Goal: Task Accomplishment & Management: Use online tool/utility

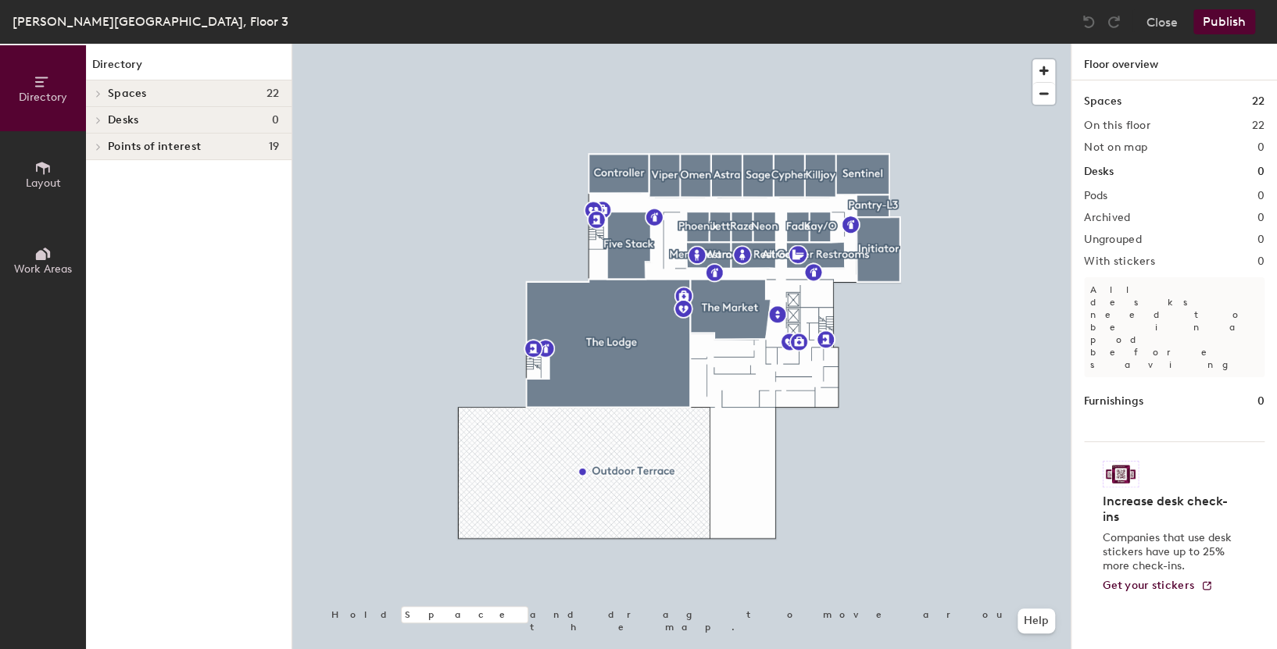
click at [52, 187] on span "Layout" at bounding box center [43, 183] width 35 height 13
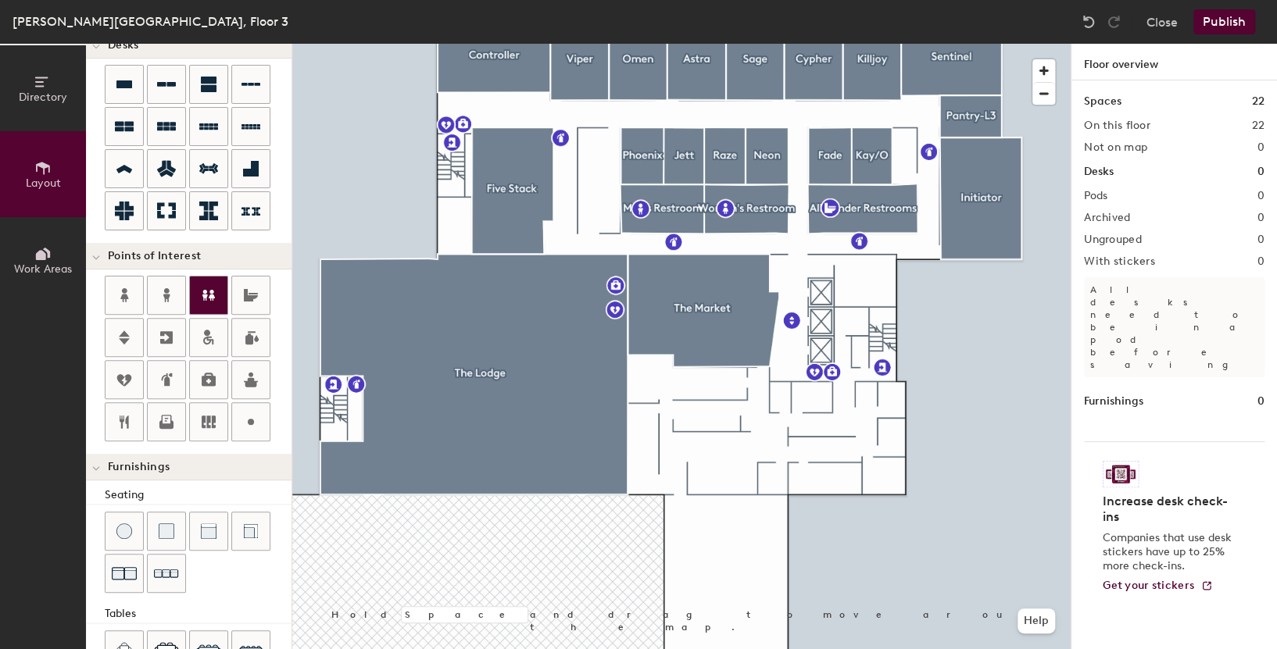
scroll to position [156, 0]
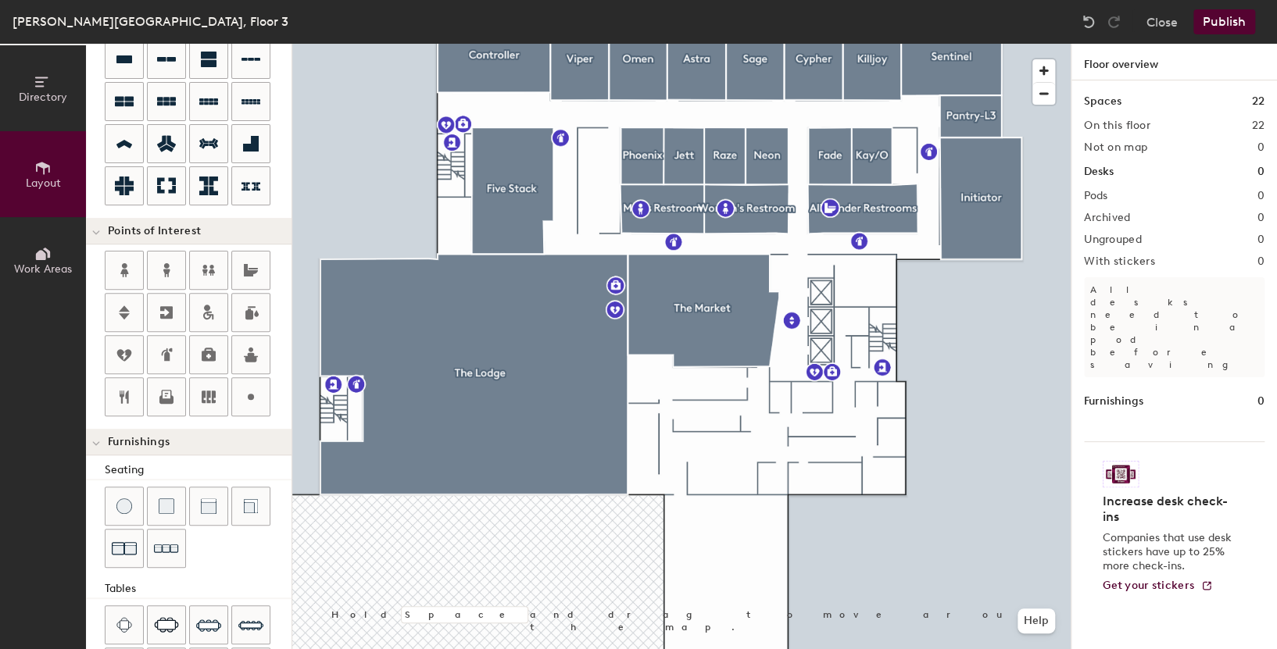
click at [712, 421] on div "Directory Layout Work Areas Layout Add space Resize Desks Points of Interest Fu…" at bounding box center [638, 347] width 1277 height 606
click at [763, 457] on span "Done" at bounding box center [759, 456] width 46 height 27
click at [763, 458] on span "Delete" at bounding box center [766, 456] width 55 height 27
click at [1211, 23] on button "Publish" at bounding box center [1224, 21] width 62 height 25
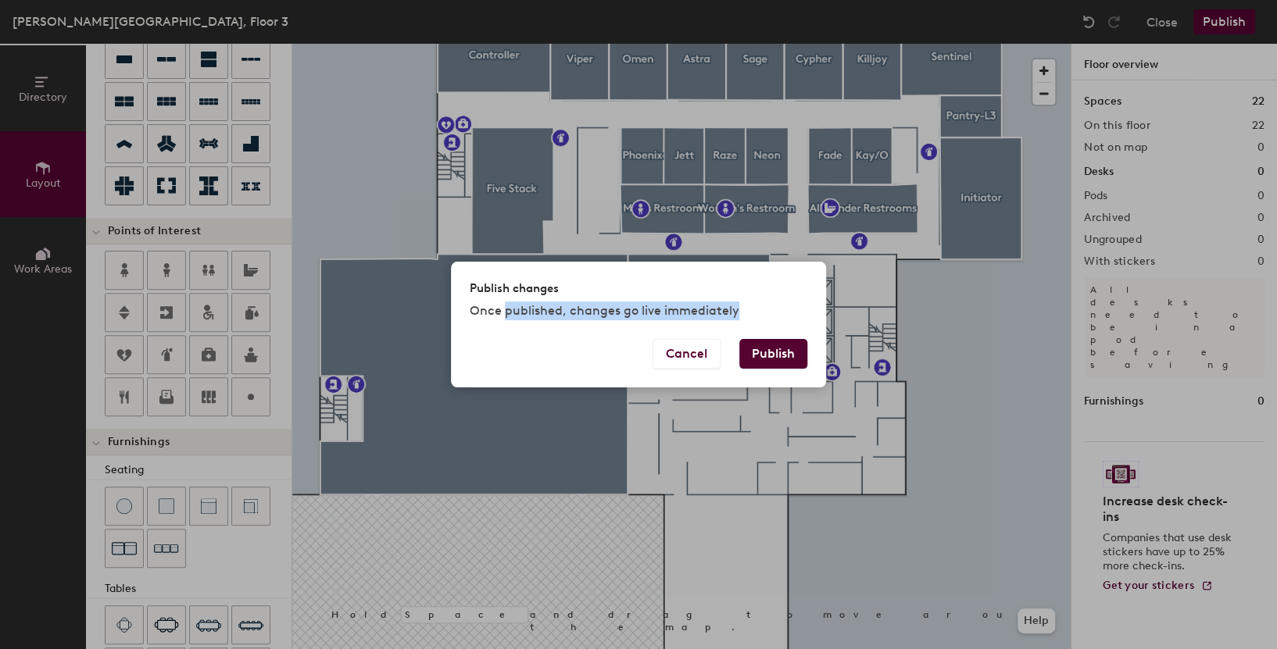
drag, startPoint x: 504, startPoint y: 320, endPoint x: 732, endPoint y: 318, distance: 227.4
click at [732, 318] on p "Once published, changes go live immediately" at bounding box center [639, 311] width 338 height 19
click at [789, 352] on button "Publish" at bounding box center [773, 354] width 68 height 30
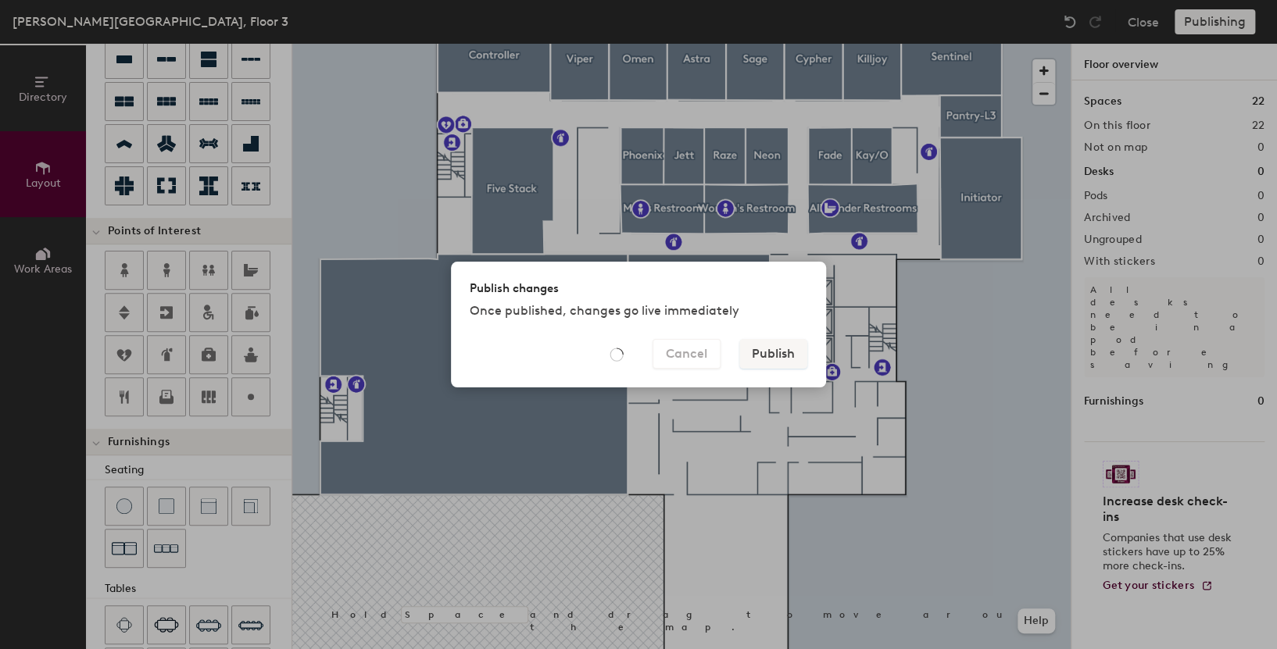
type input "20"
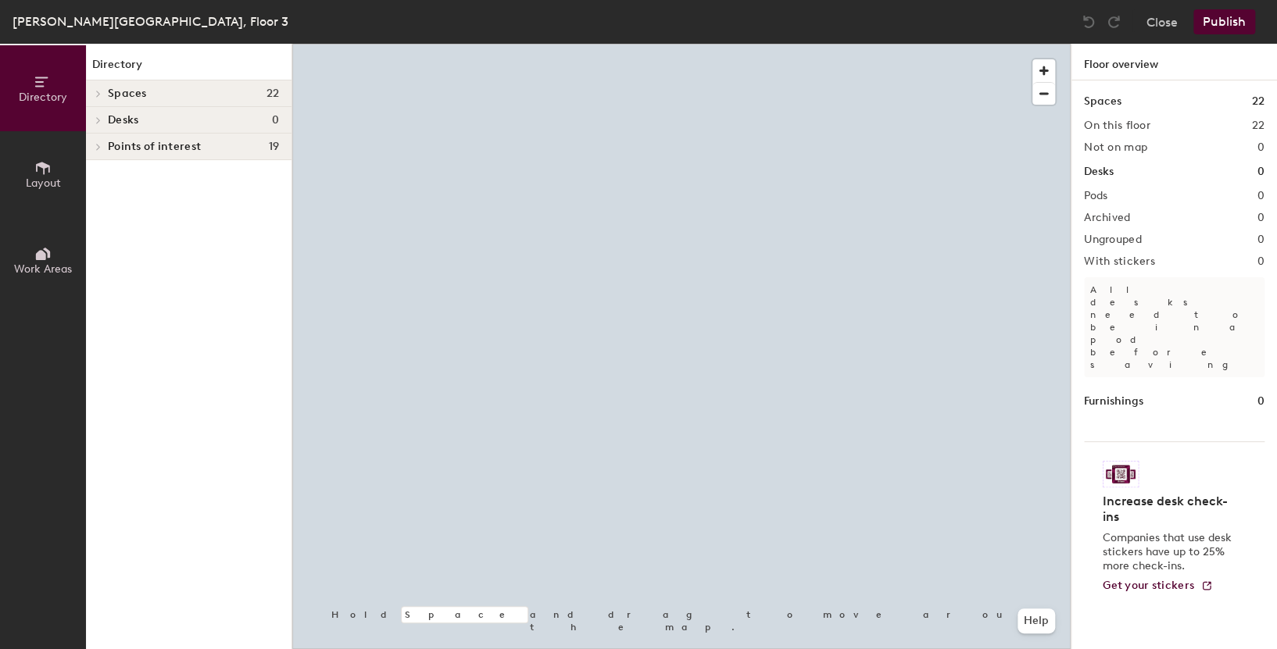
click at [51, 178] on span "Layout" at bounding box center [43, 183] width 35 height 13
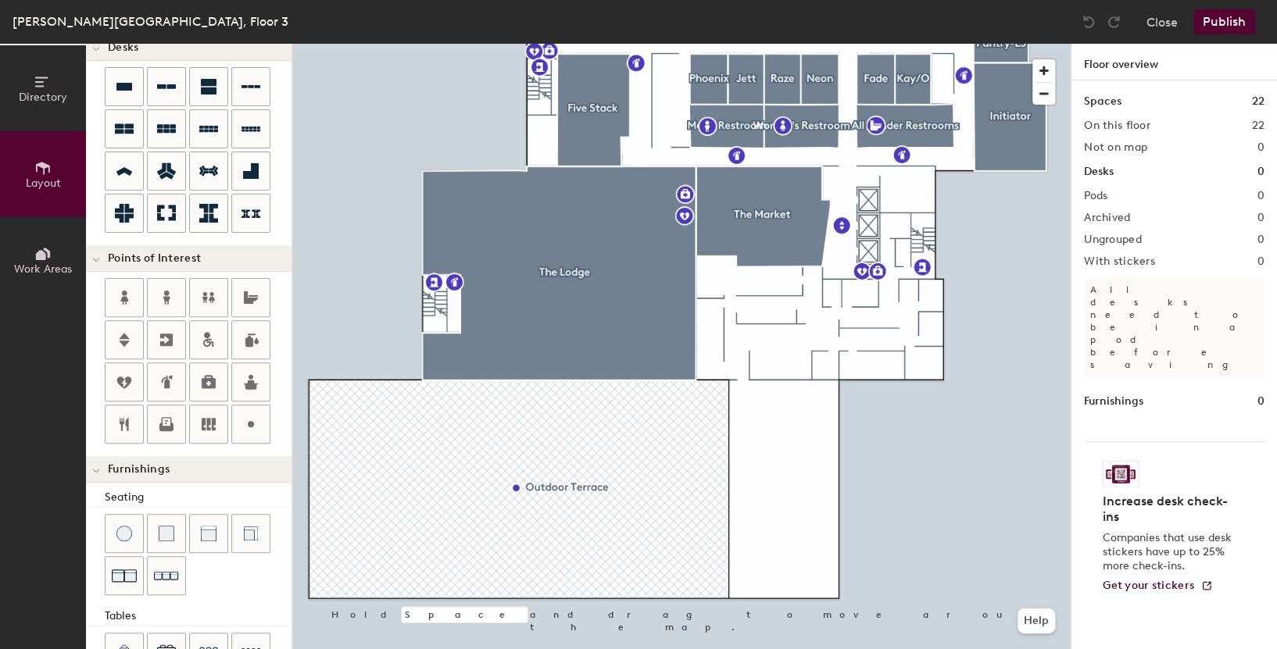
scroll to position [156, 0]
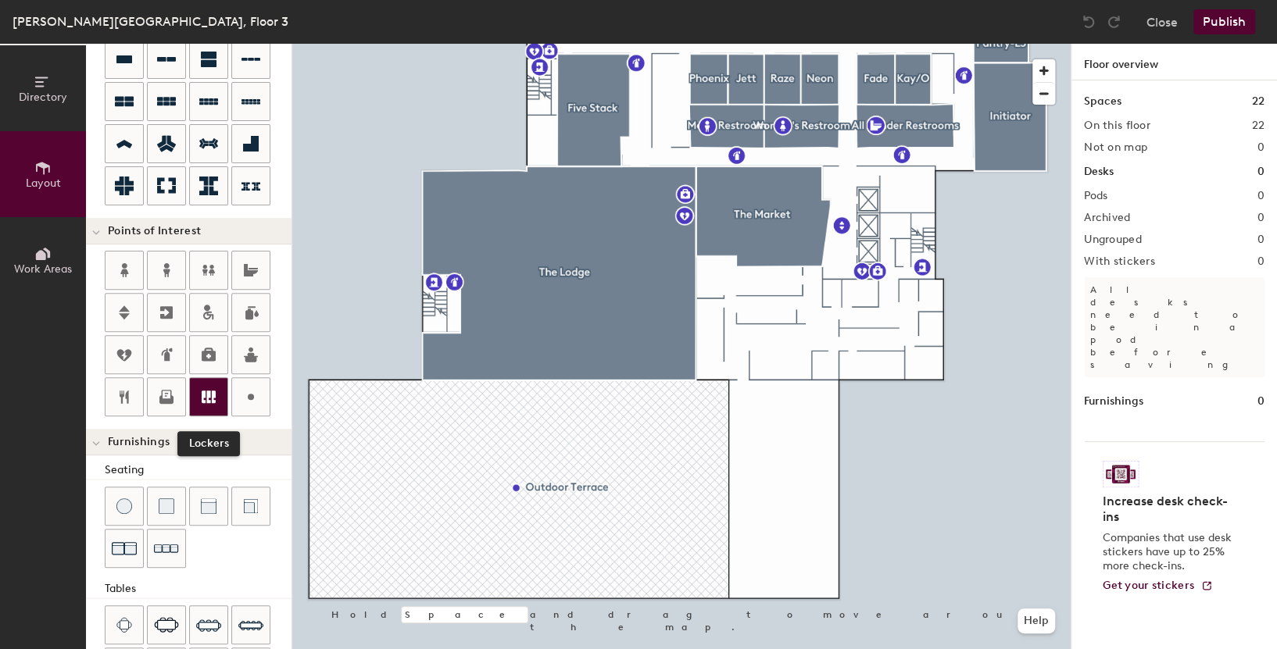
drag, startPoint x: 202, startPoint y: 399, endPoint x: 209, endPoint y: 393, distance: 9.4
click at [209, 393] on icon at bounding box center [209, 397] width 14 height 13
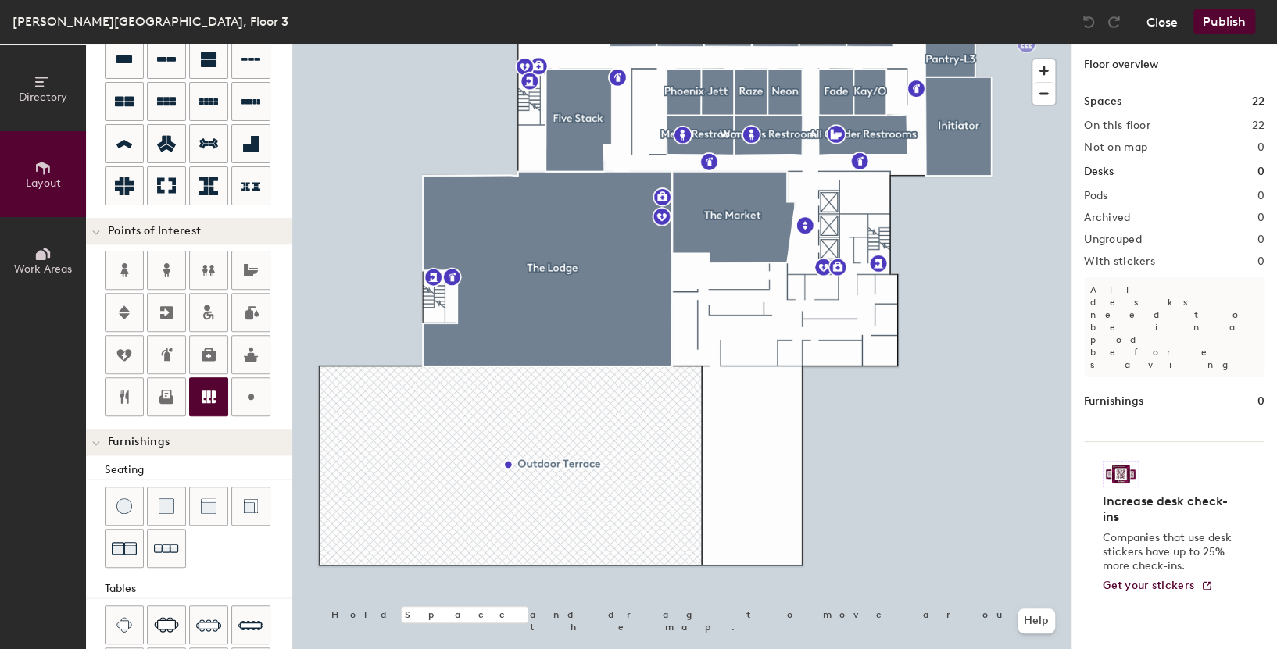
click at [1164, 21] on button "Close" at bounding box center [1162, 21] width 31 height 25
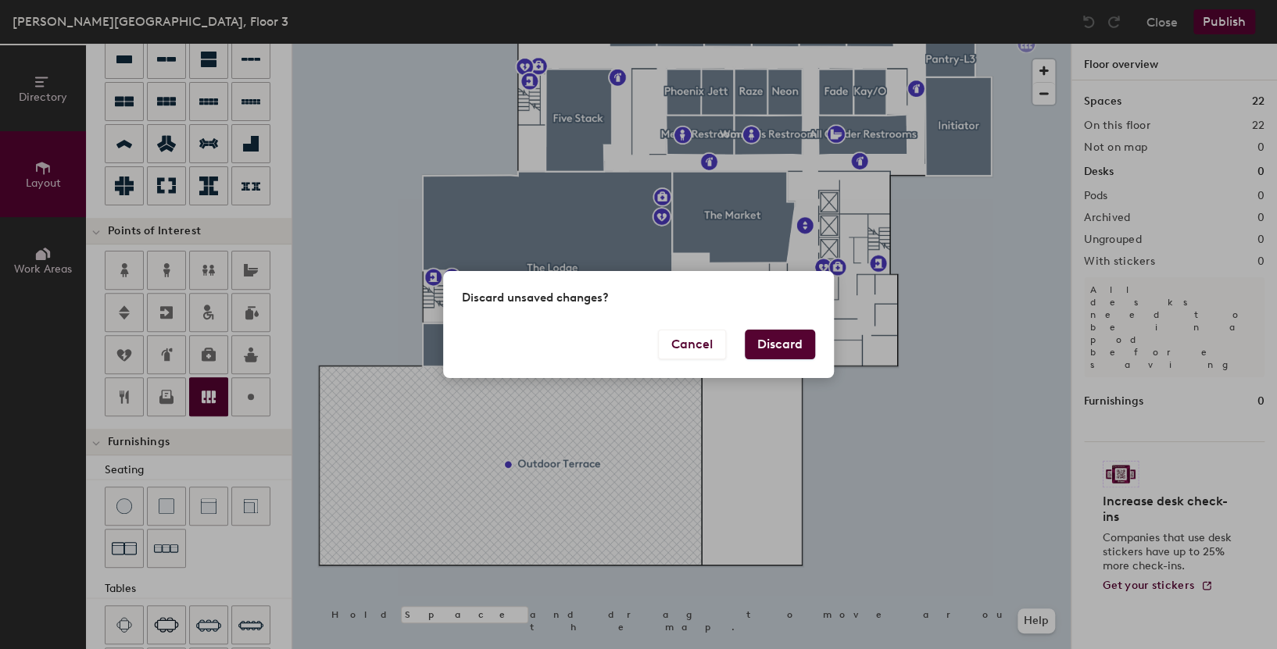
click at [754, 338] on button "Discard" at bounding box center [780, 345] width 70 height 30
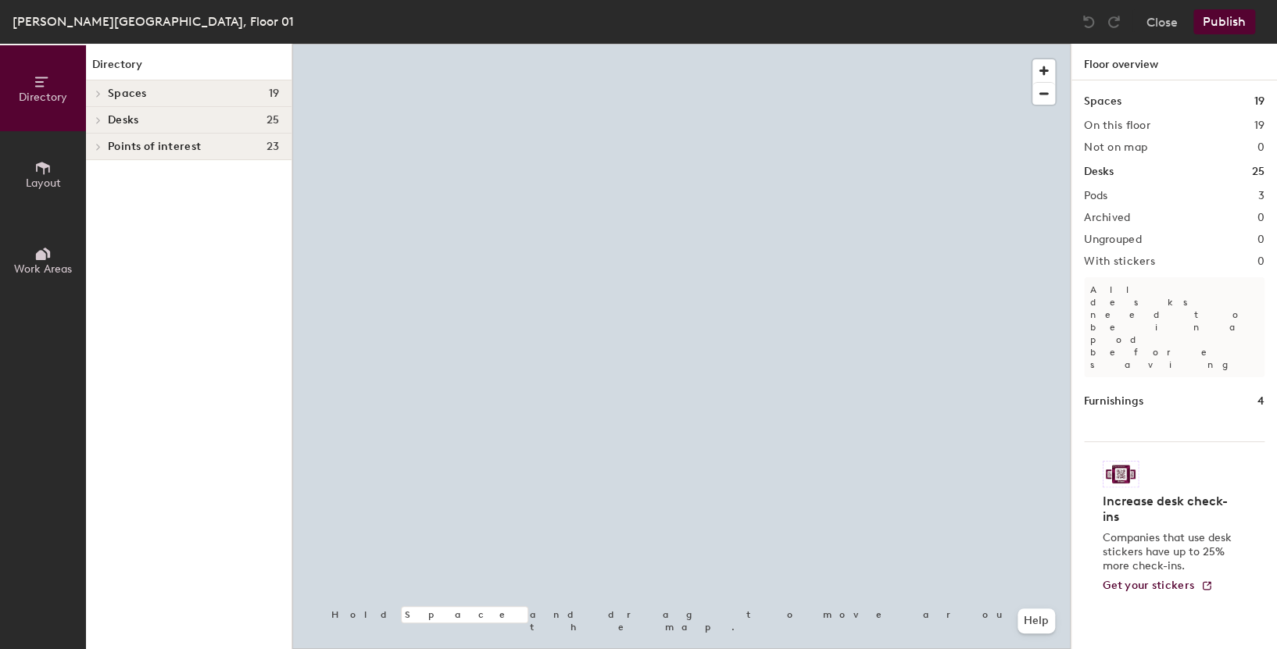
click at [39, 174] on icon at bounding box center [42, 167] width 17 height 17
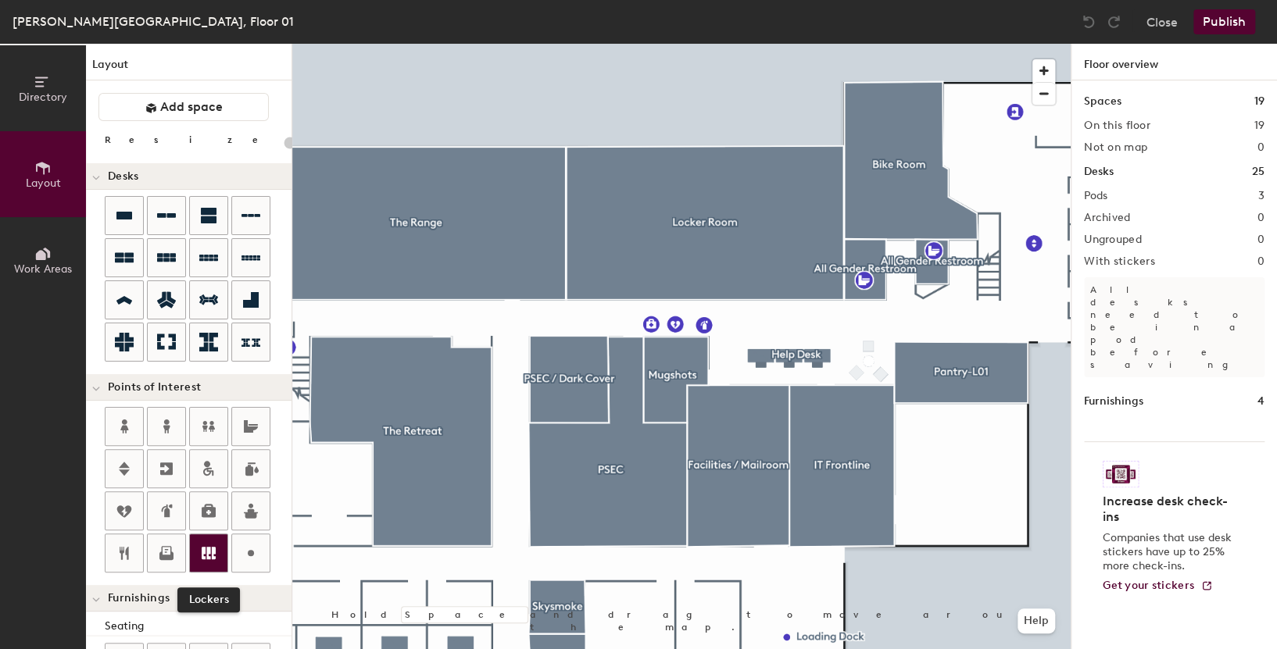
click at [213, 547] on icon at bounding box center [209, 553] width 14 height 13
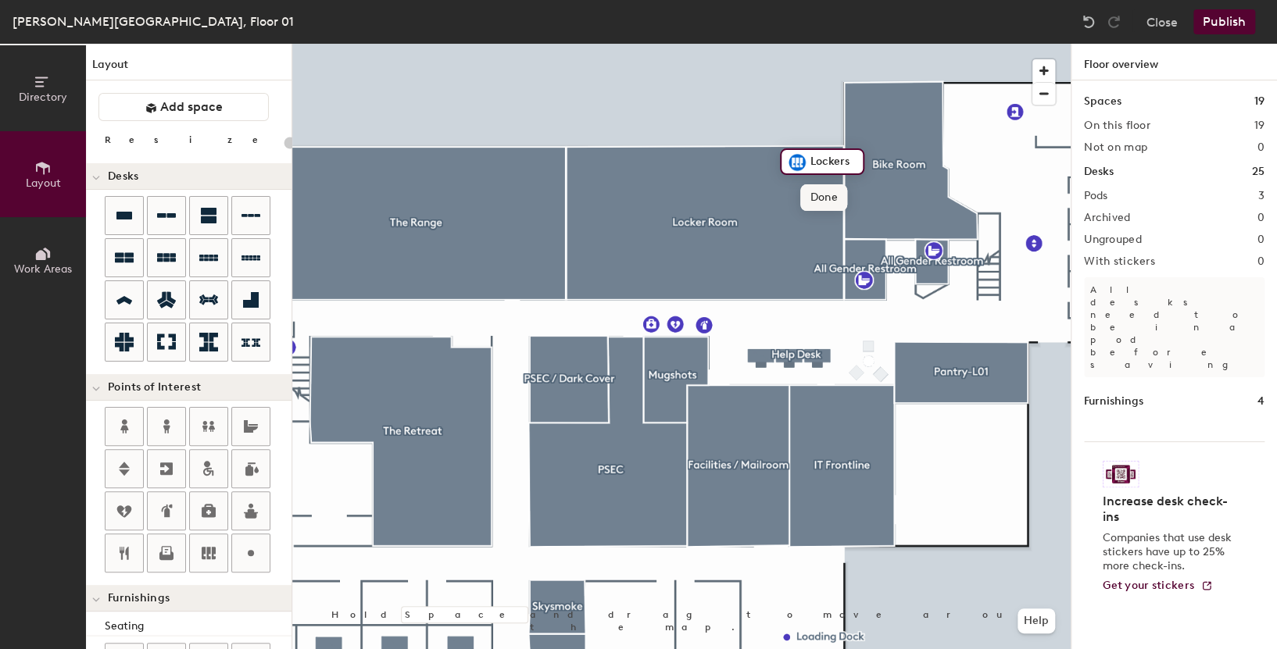
click at [831, 199] on span "Done" at bounding box center [823, 197] width 46 height 27
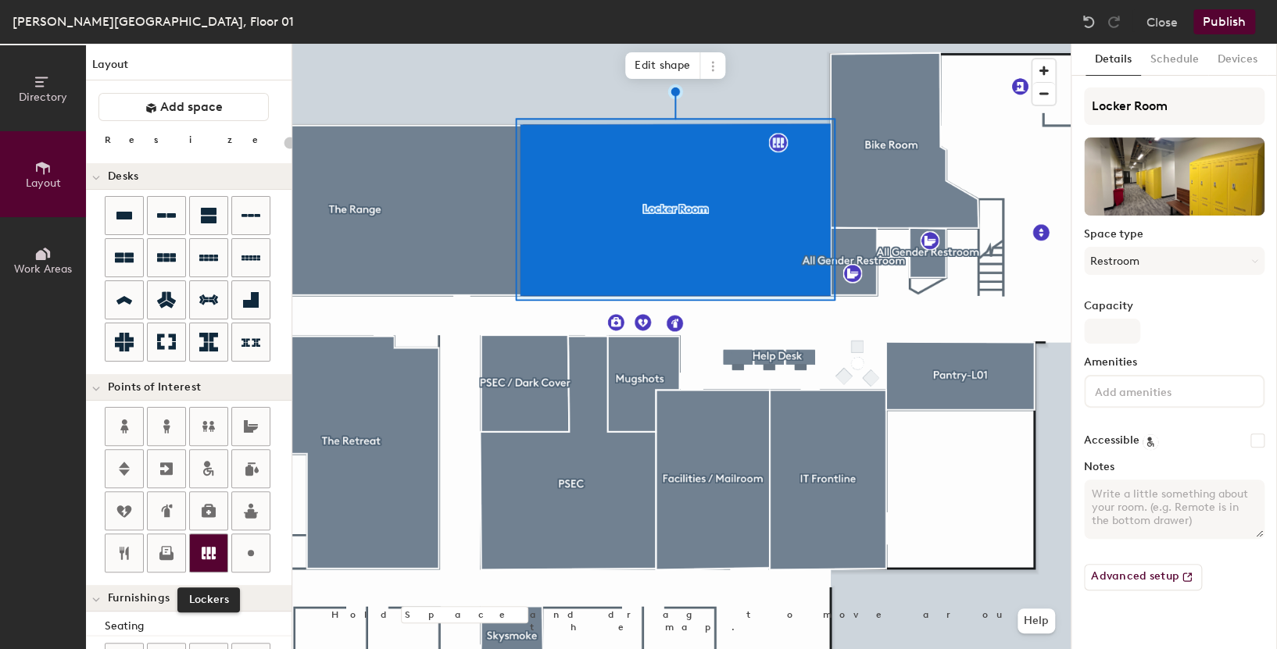
click at [210, 553] on icon at bounding box center [208, 553] width 19 height 19
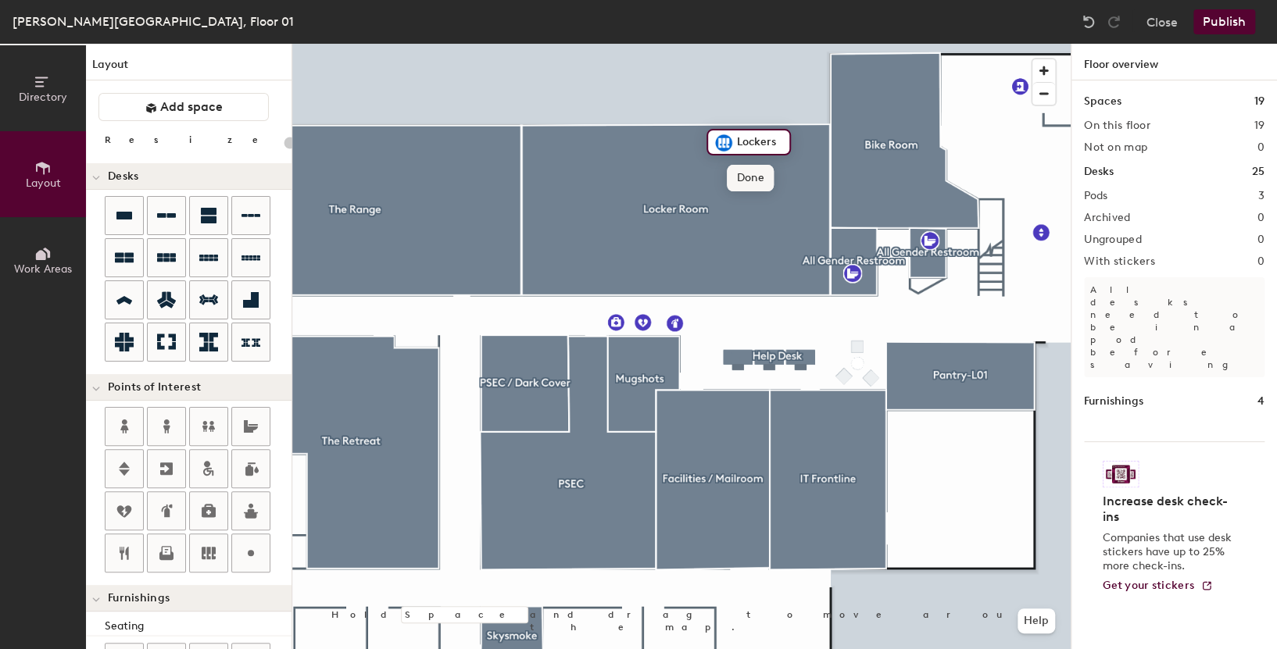
click at [736, 184] on span "Done" at bounding box center [750, 178] width 46 height 27
click at [207, 549] on icon at bounding box center [209, 553] width 14 height 13
click at [709, 179] on span "Done" at bounding box center [697, 178] width 46 height 27
click at [1215, 24] on button "Publish" at bounding box center [1224, 21] width 62 height 25
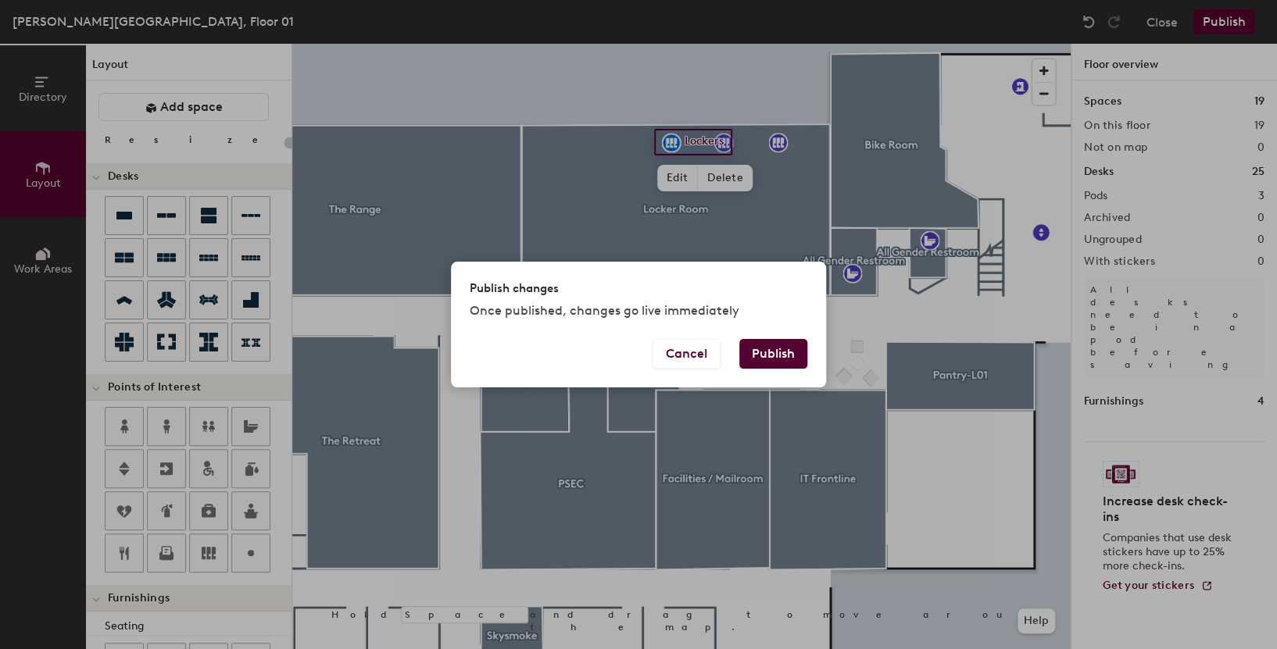
click at [778, 350] on button "Publish" at bounding box center [773, 354] width 68 height 30
type input "20"
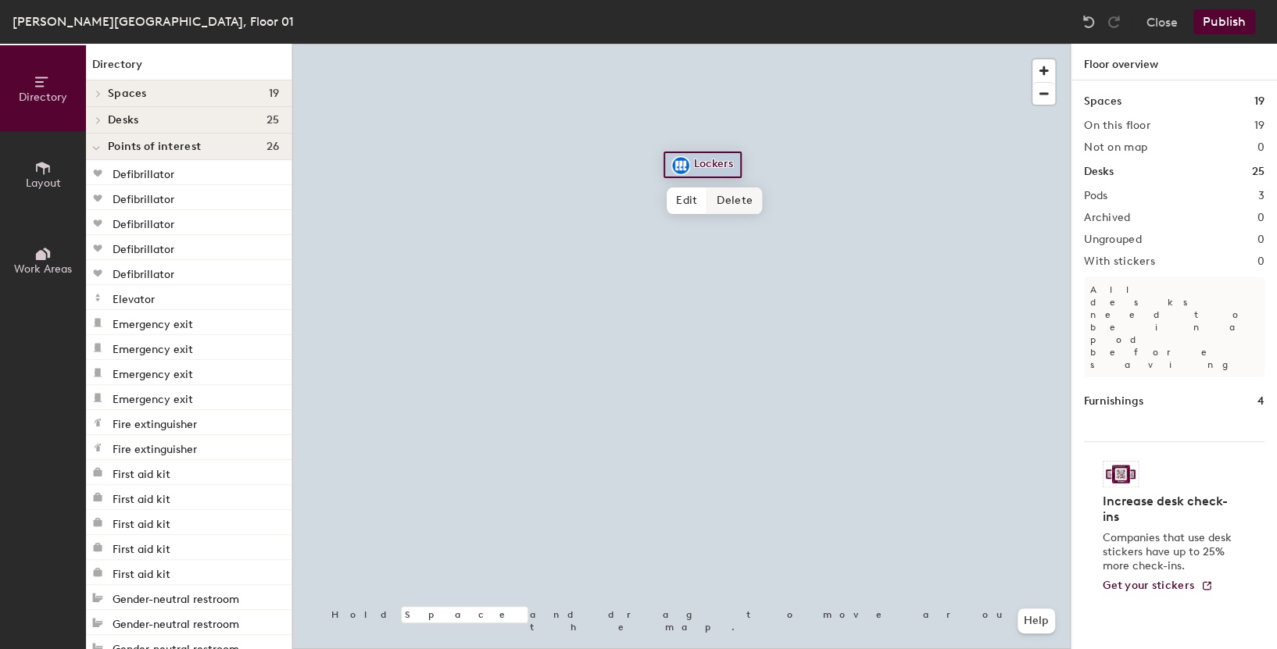
click at [721, 198] on span "Delete" at bounding box center [734, 201] width 55 height 27
click at [721, 44] on div at bounding box center [681, 44] width 778 height 0
click at [778, 206] on span "Delete" at bounding box center [782, 201] width 55 height 27
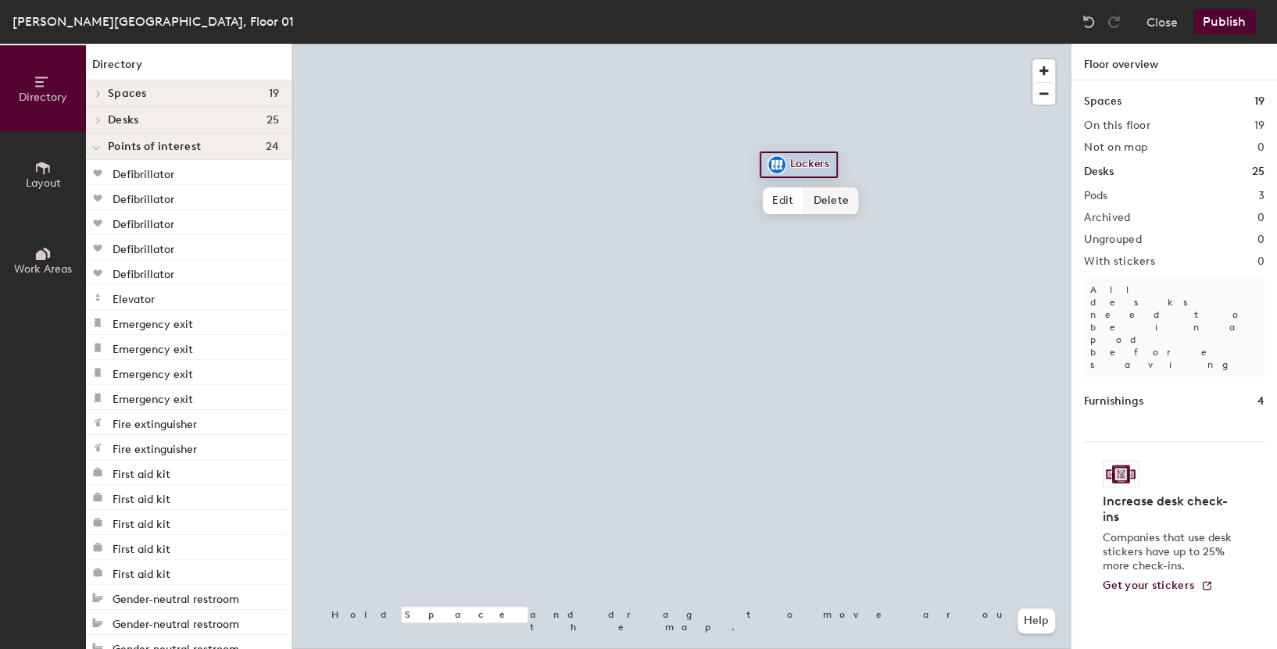
click at [814, 200] on span "Delete" at bounding box center [830, 201] width 55 height 27
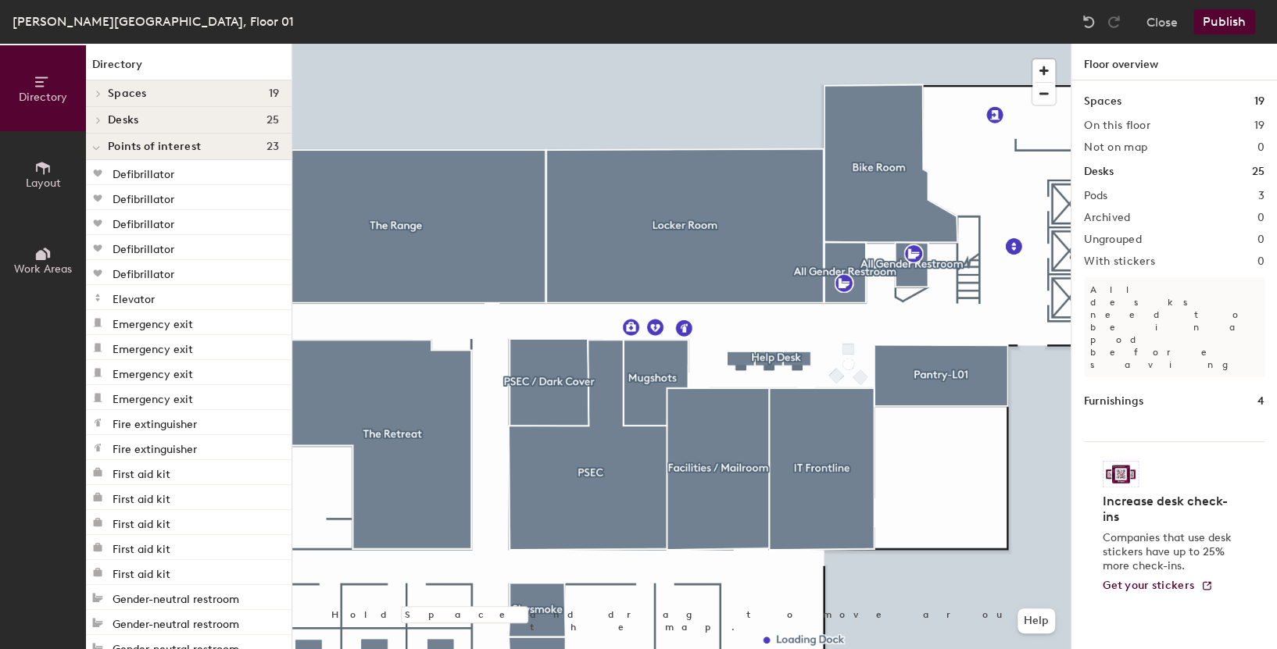
click at [1228, 29] on button "Publish" at bounding box center [1224, 21] width 62 height 25
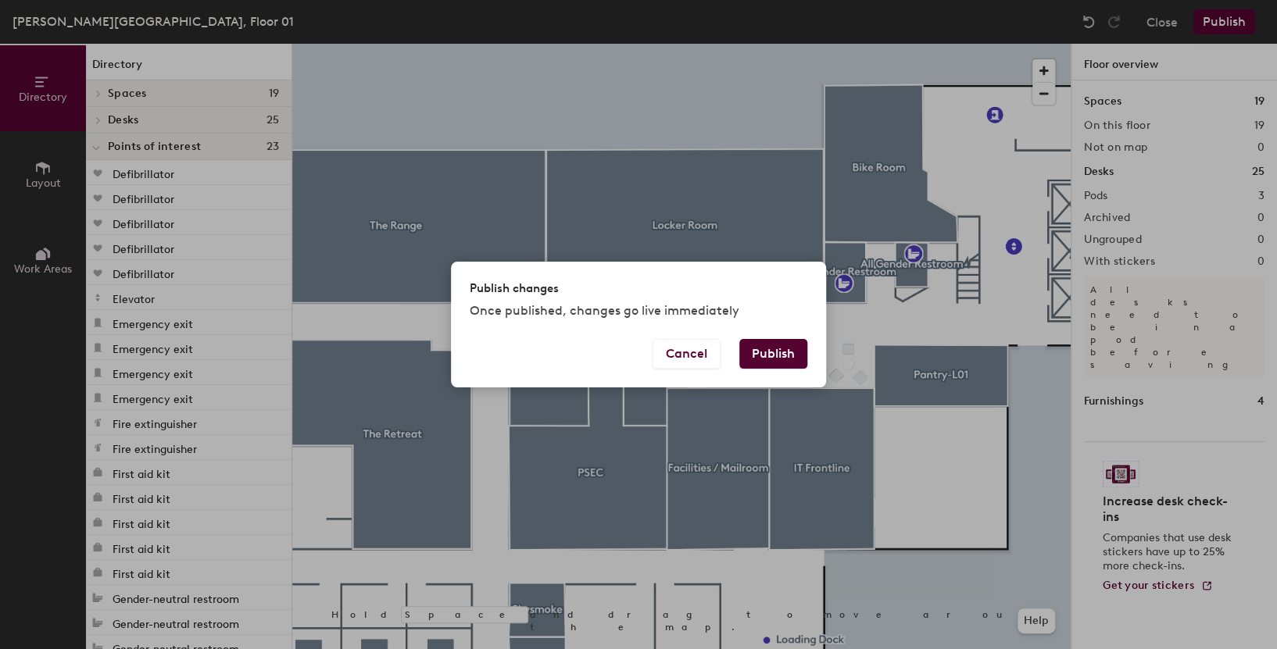
click at [766, 354] on button "Publish" at bounding box center [773, 354] width 68 height 30
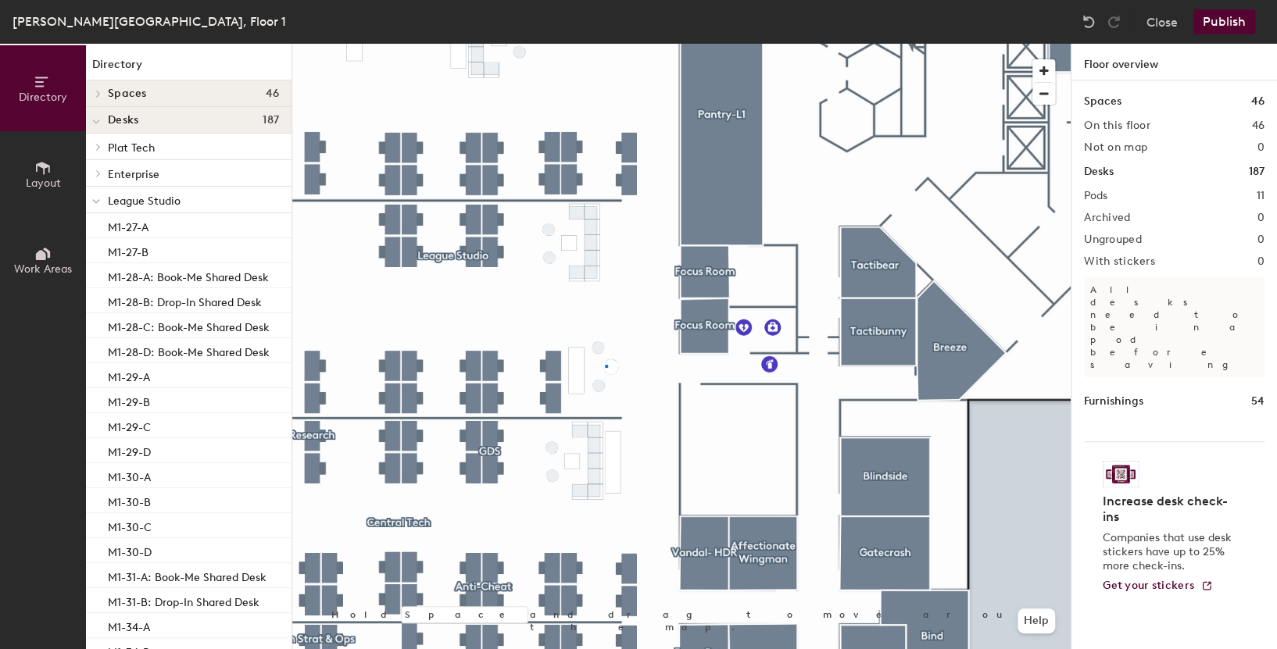
click at [605, 44] on div at bounding box center [681, 44] width 778 height 0
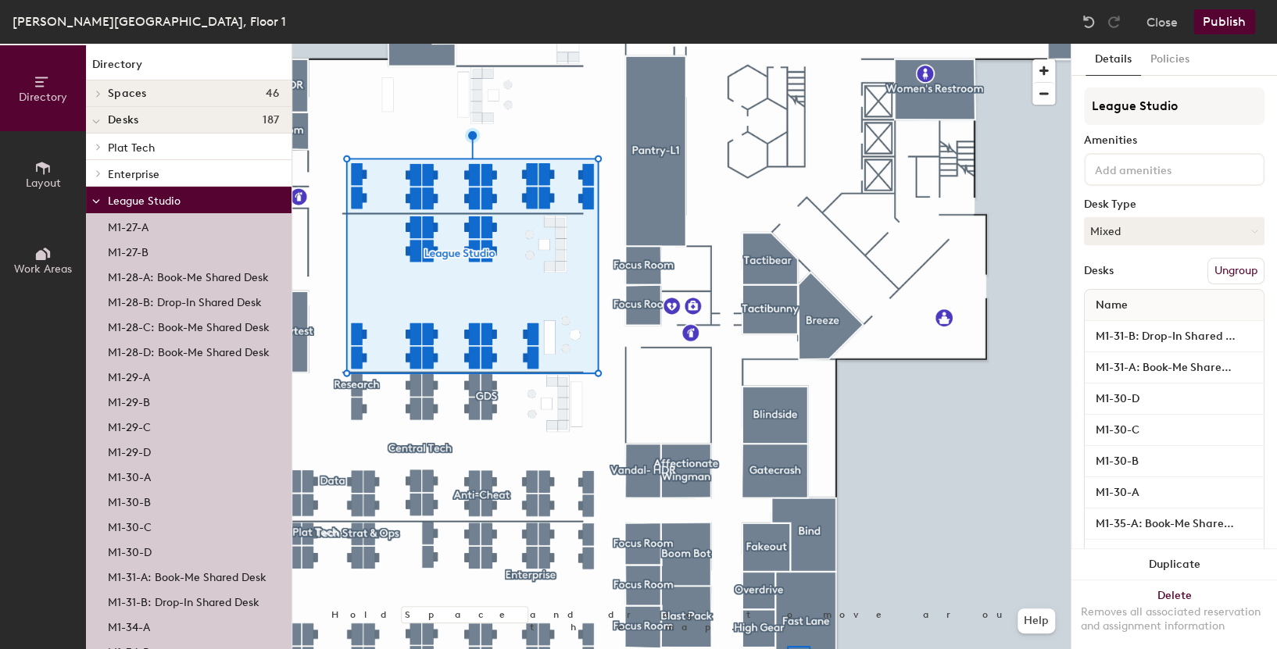
click at [767, 649] on html "Skip navigation Schedule Office People Analytics Services Manage [PERSON_NAME][…" at bounding box center [638, 324] width 1277 height 649
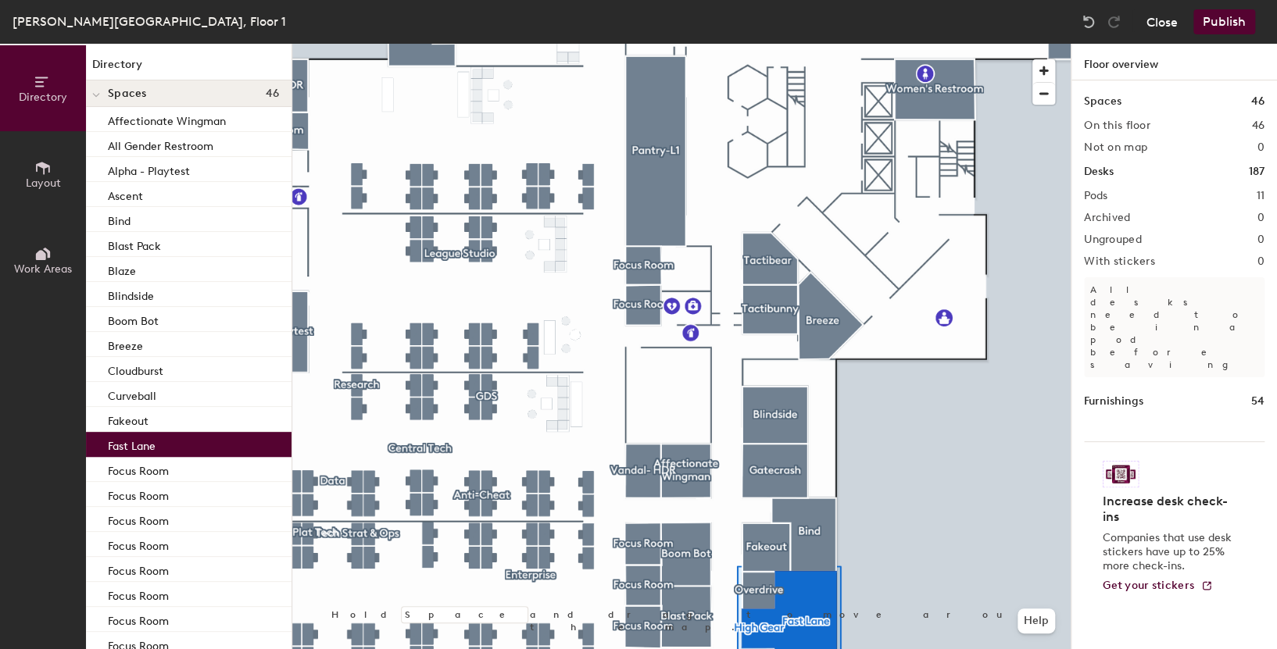
click at [1159, 22] on button "Close" at bounding box center [1162, 21] width 31 height 25
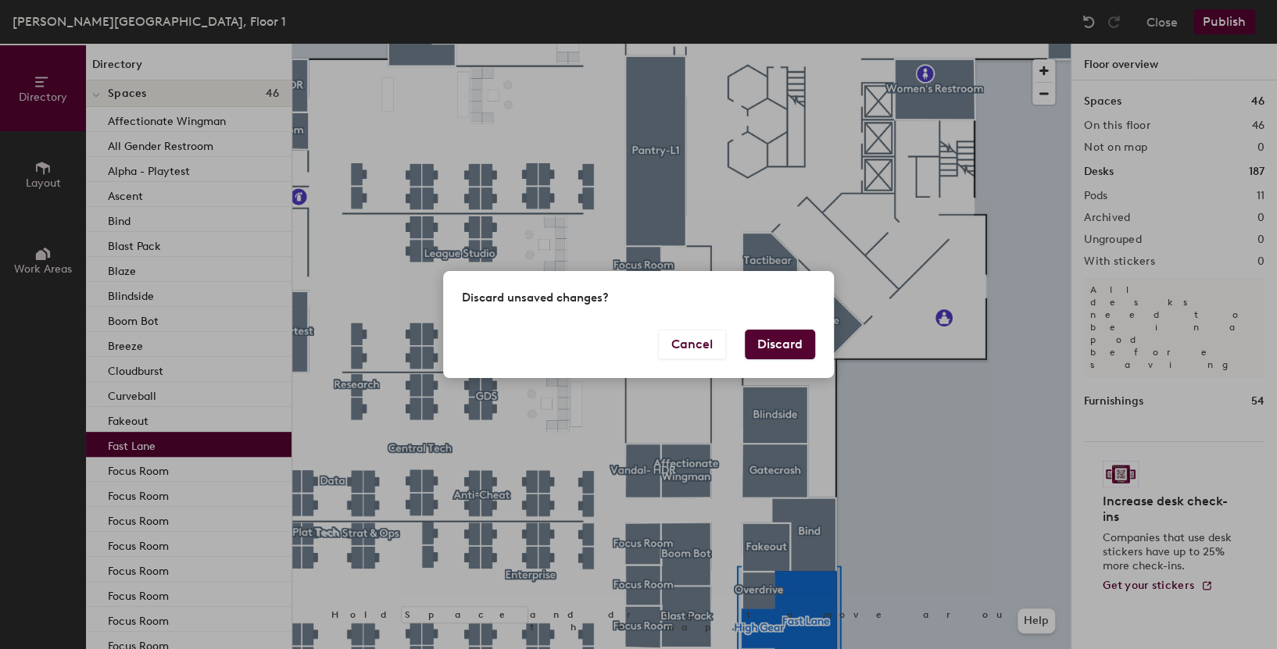
click at [767, 354] on button "Discard" at bounding box center [780, 345] width 70 height 30
